Goal: Communication & Community: Answer question/provide support

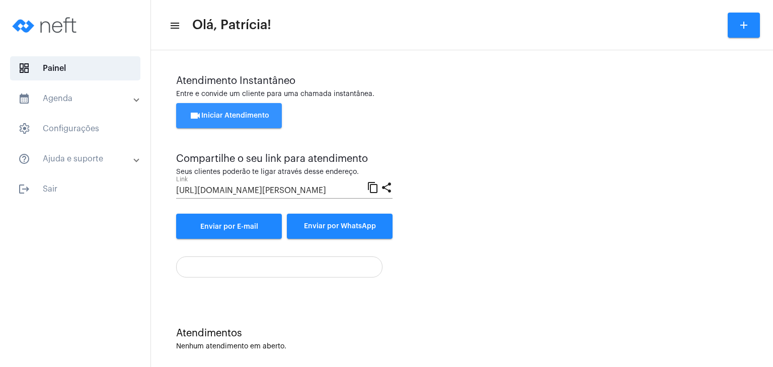
click at [268, 114] on span "videocam Iniciar Atendimento" at bounding box center [229, 115] width 80 height 7
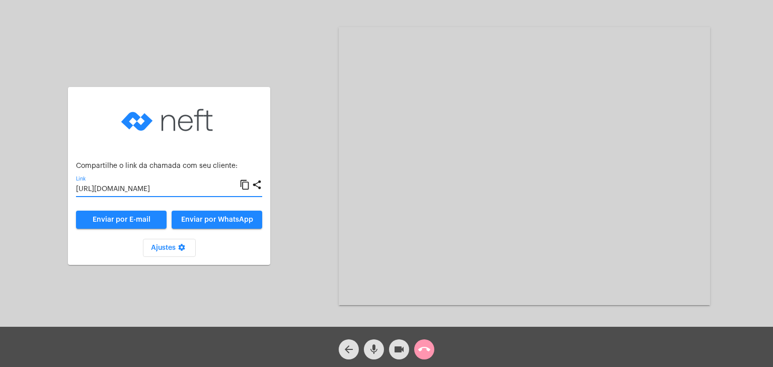
click at [190, 188] on input "[URL][DOMAIN_NAME]" at bounding box center [158, 190] width 164 height 8
click at [421, 353] on mat-icon "call_end" at bounding box center [424, 350] width 12 height 12
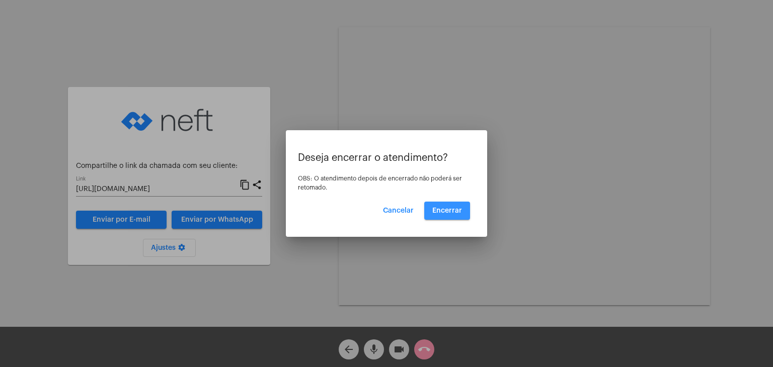
click at [454, 216] on button "Encerrar" at bounding box center [447, 211] width 46 height 18
